Goal: Information Seeking & Learning: Learn about a topic

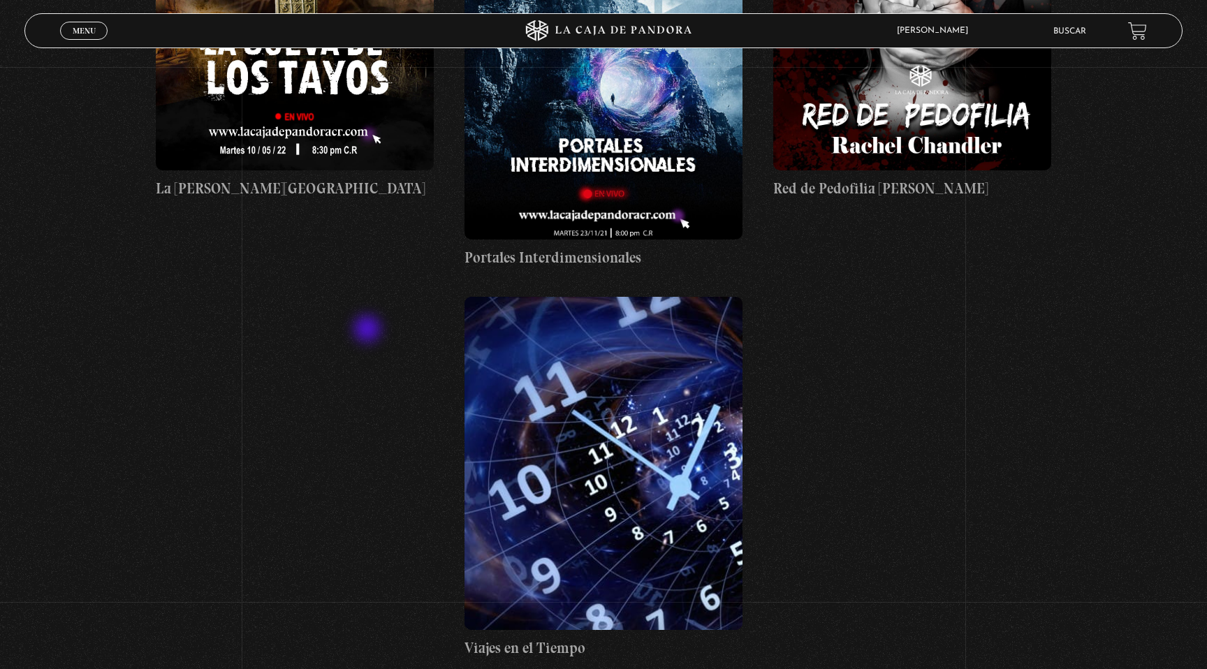
scroll to position [774, 0]
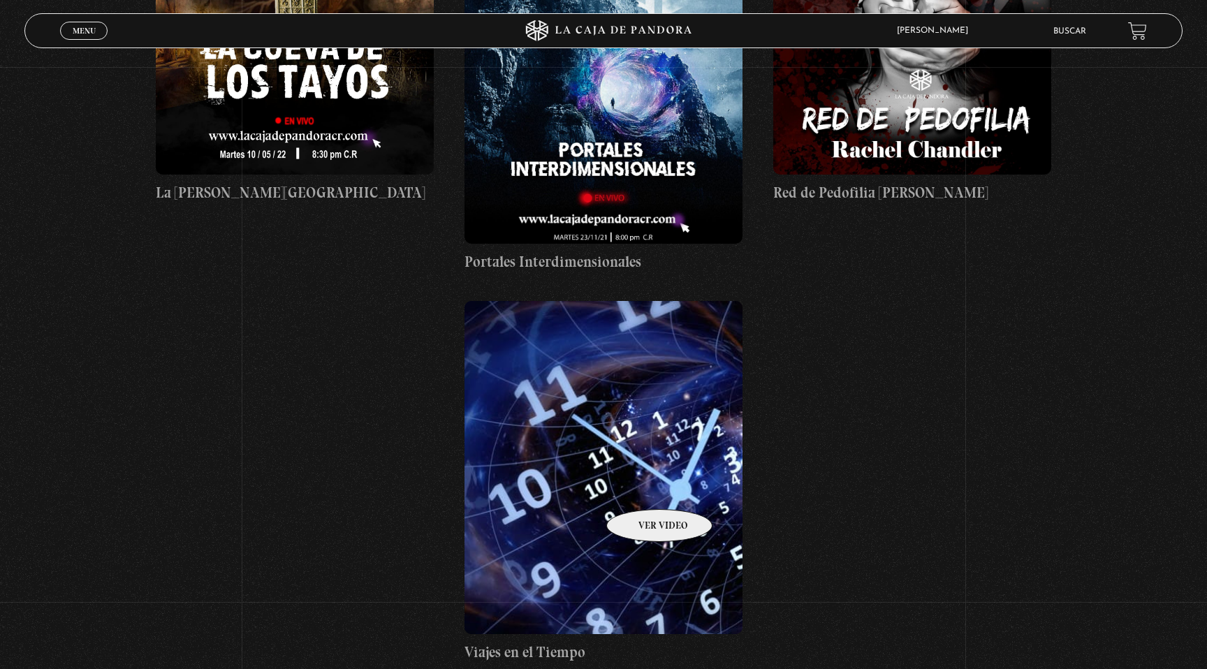
click at [641, 489] on figure at bounding box center [604, 468] width 278 height 334
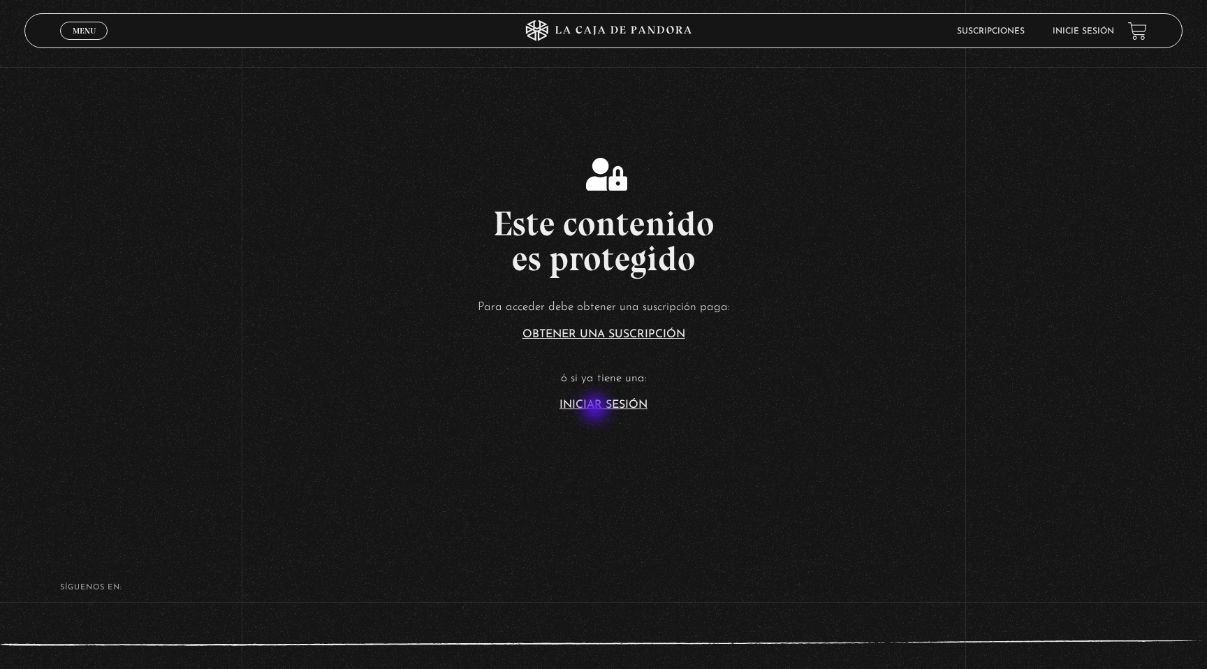
click at [597, 409] on link "Iniciar Sesión" at bounding box center [604, 405] width 88 height 11
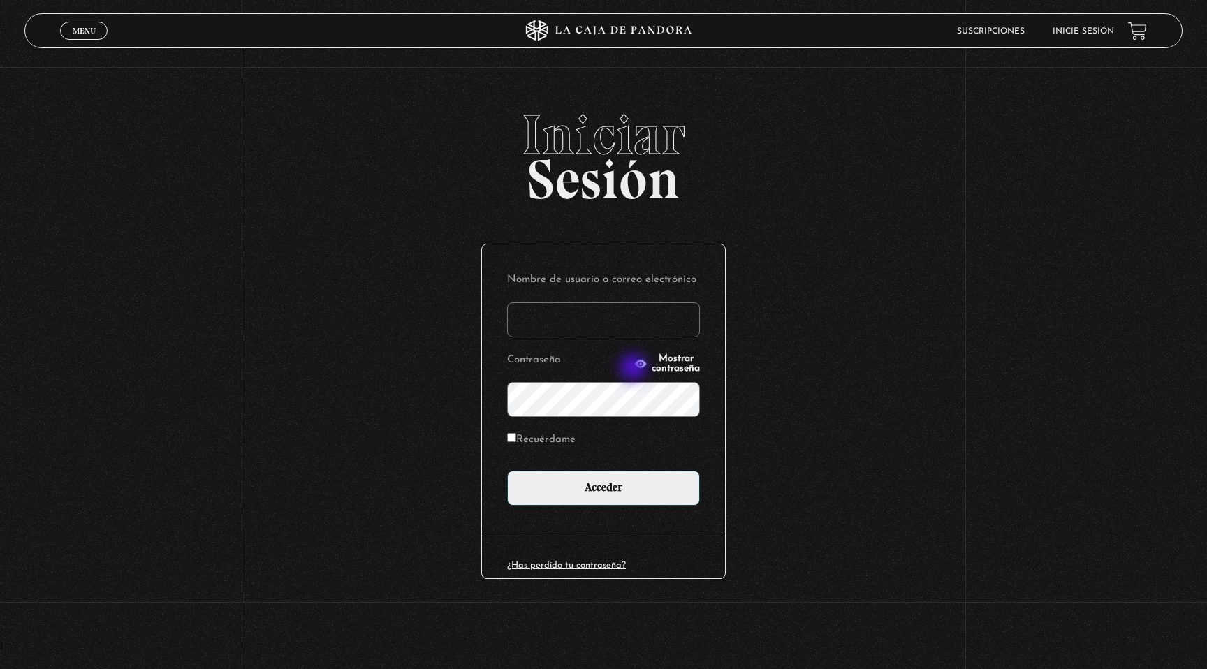
type input "[EMAIL_ADDRESS][DOMAIN_NAME]"
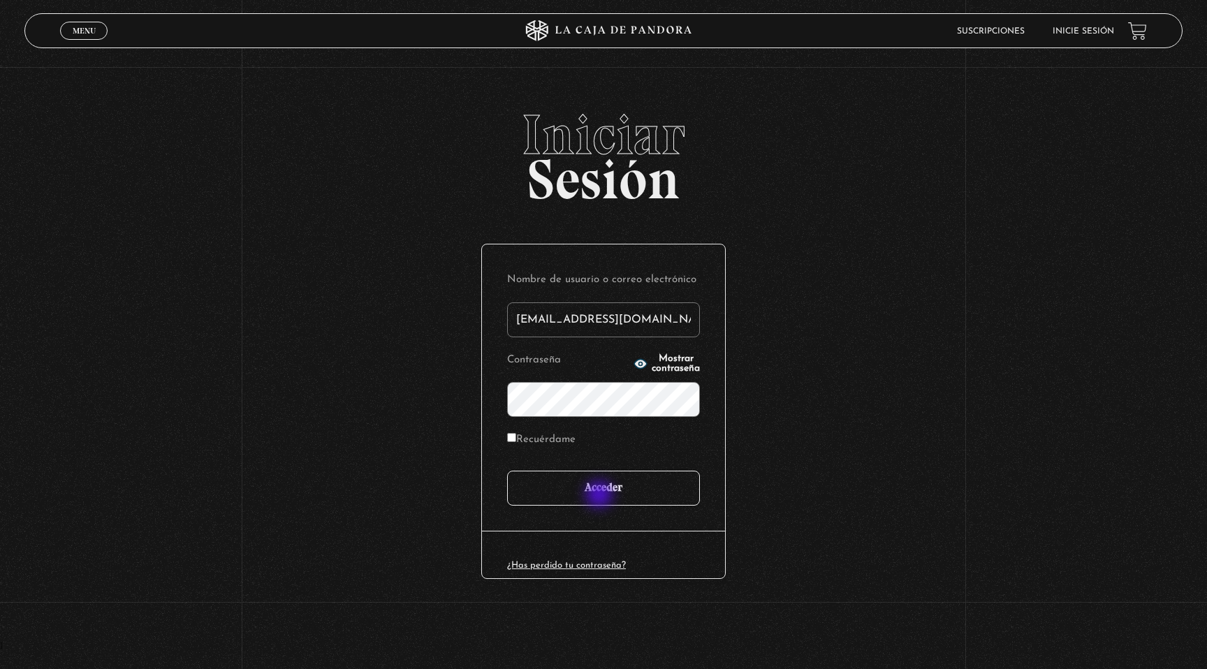
click at [601, 496] on input "Acceder" at bounding box center [603, 488] width 193 height 35
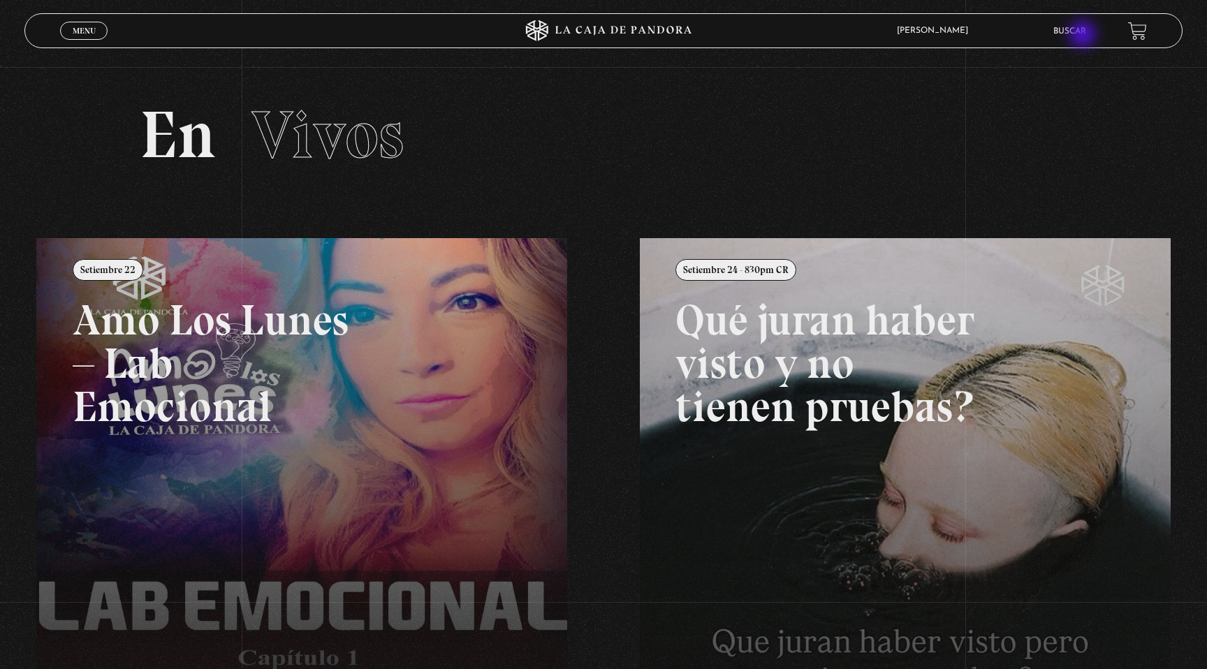
click at [1083, 34] on link "Buscar" at bounding box center [1070, 31] width 33 height 8
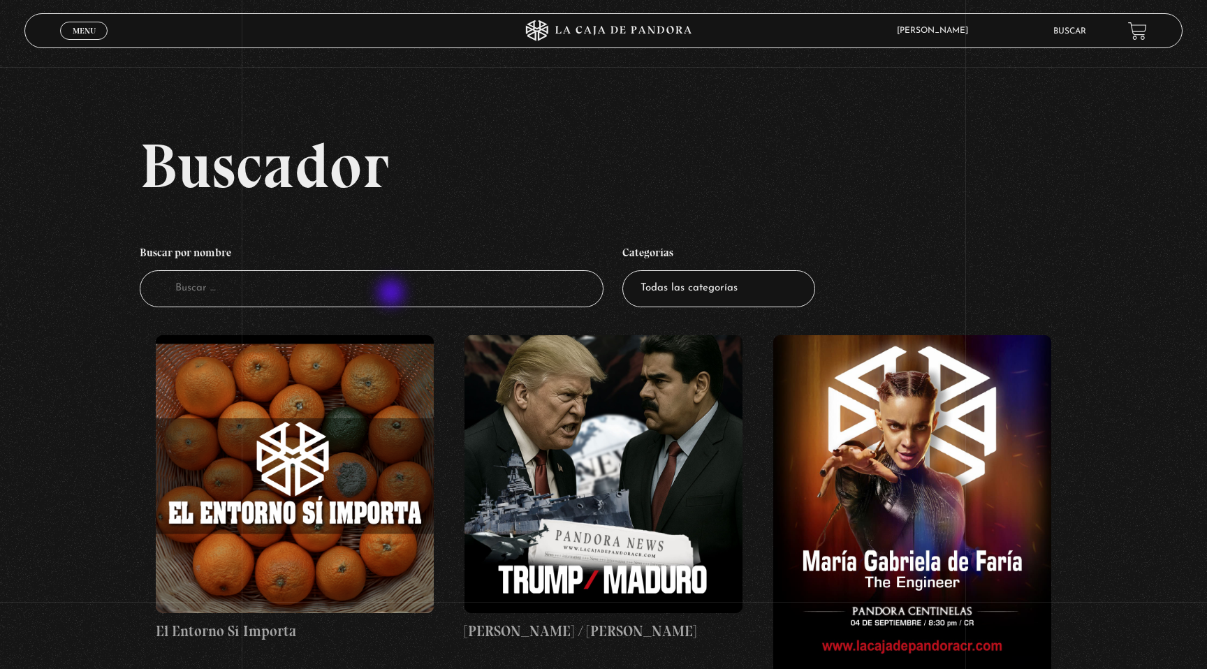
click at [393, 294] on input "Buscador" at bounding box center [372, 288] width 464 height 37
type input "rusia"
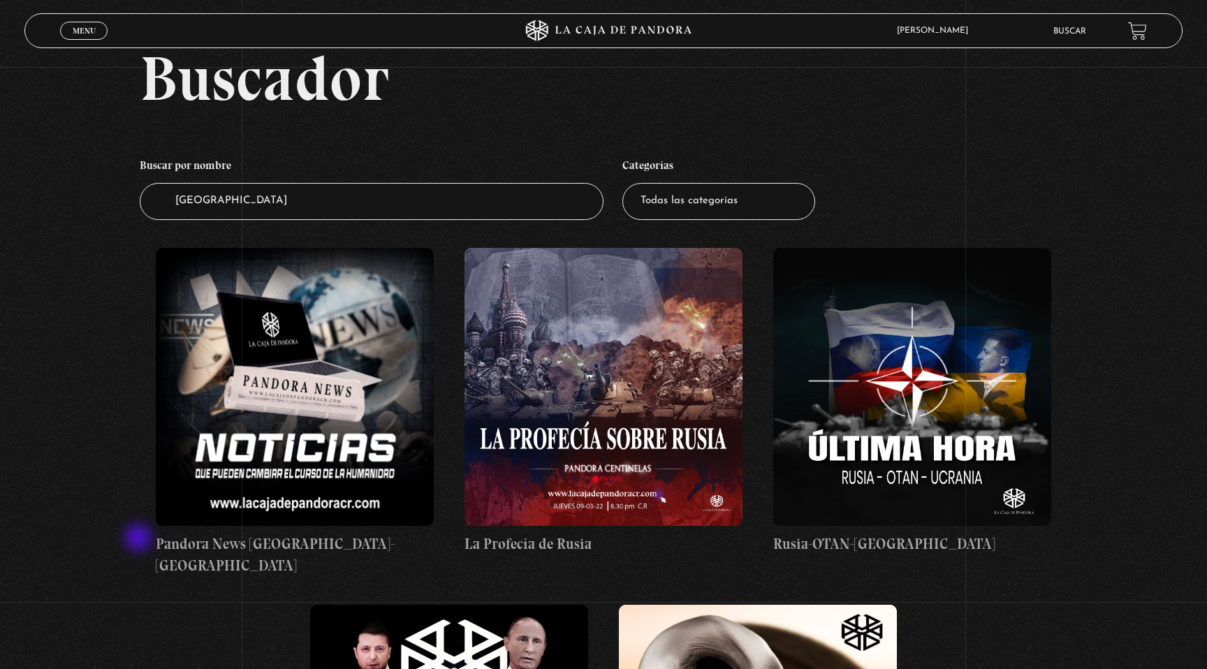
scroll to position [103, 0]
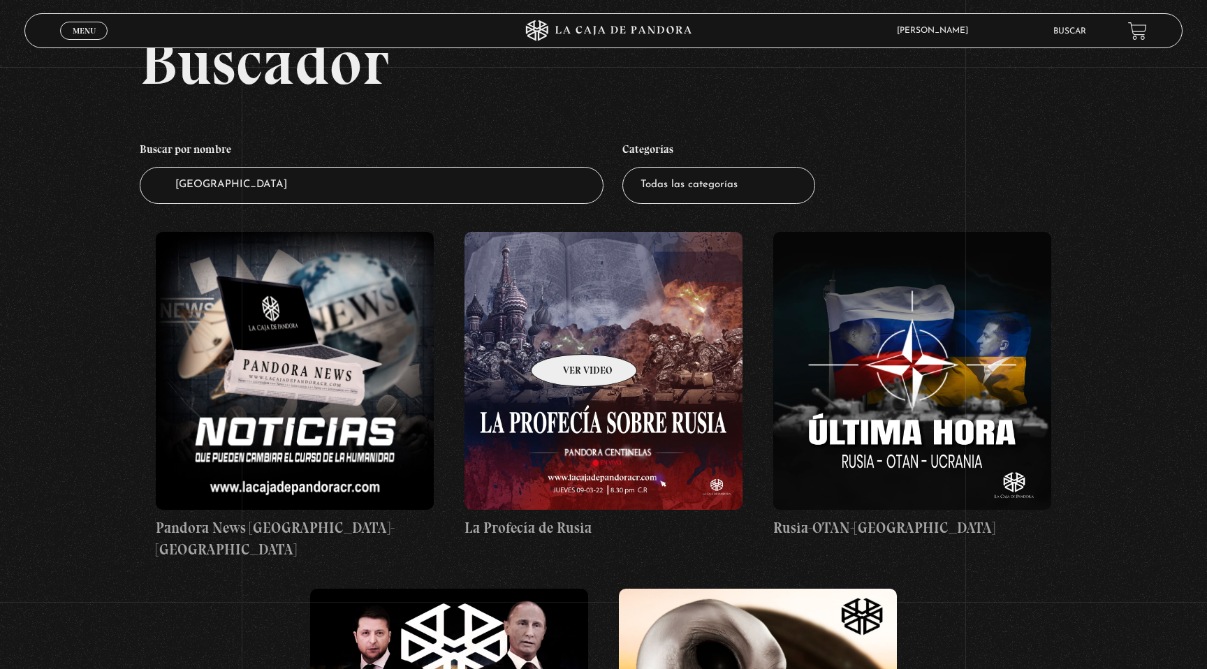
click at [566, 333] on figure at bounding box center [604, 371] width 278 height 278
